Goal: Navigation & Orientation: Go to known website

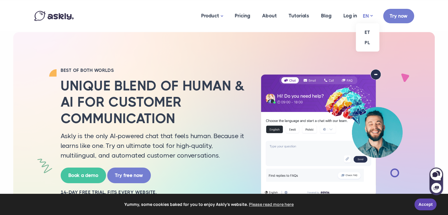
click at [373, 16] on link "EN" at bounding box center [368, 16] width 10 height 9
click at [365, 34] on link "ET" at bounding box center [368, 32] width 24 height 10
click at [346, 14] on link "Log in" at bounding box center [350, 15] width 25 height 29
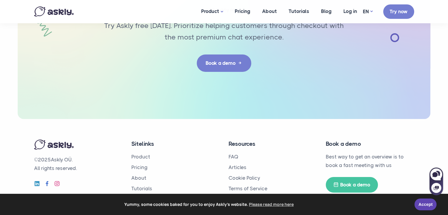
scroll to position [1939, 0]
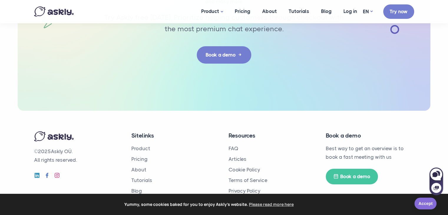
click at [426, 206] on link "Accept" at bounding box center [426, 204] width 22 height 12
